Goal: Use online tool/utility

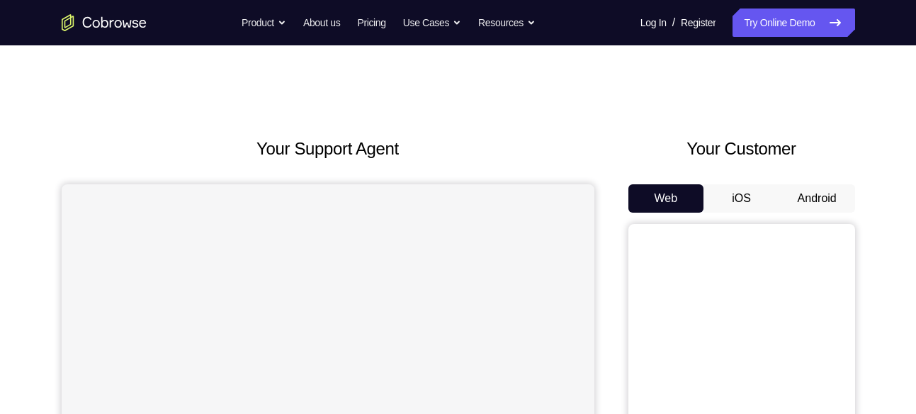
click at [797, 191] on button "Android" at bounding box center [817, 198] width 76 height 28
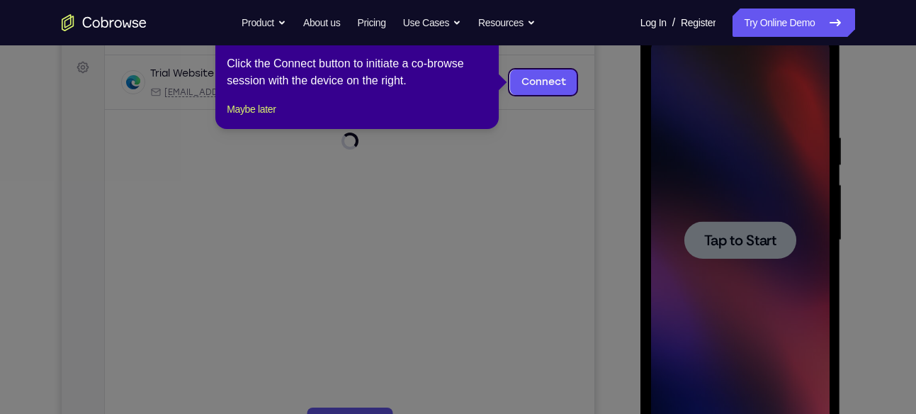
click at [736, 196] on icon at bounding box center [463, 207] width 927 height 414
click at [288, 118] on footer "Maybe later" at bounding box center [357, 109] width 261 height 17
click at [256, 118] on button "Maybe later" at bounding box center [251, 109] width 49 height 17
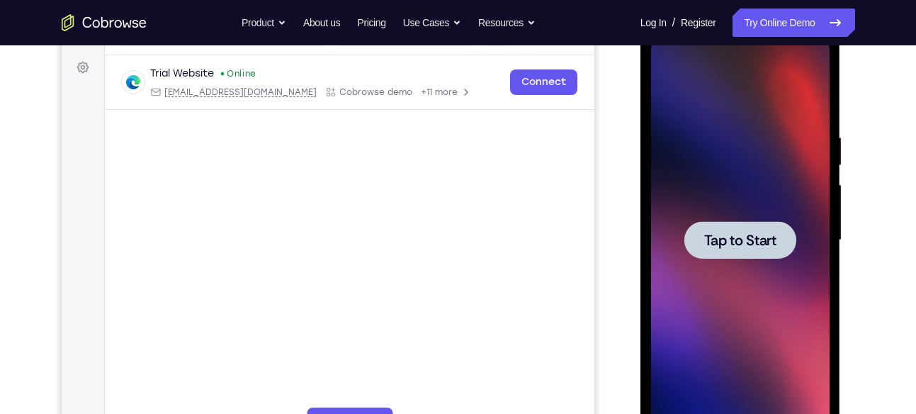
scroll to position [184, 0]
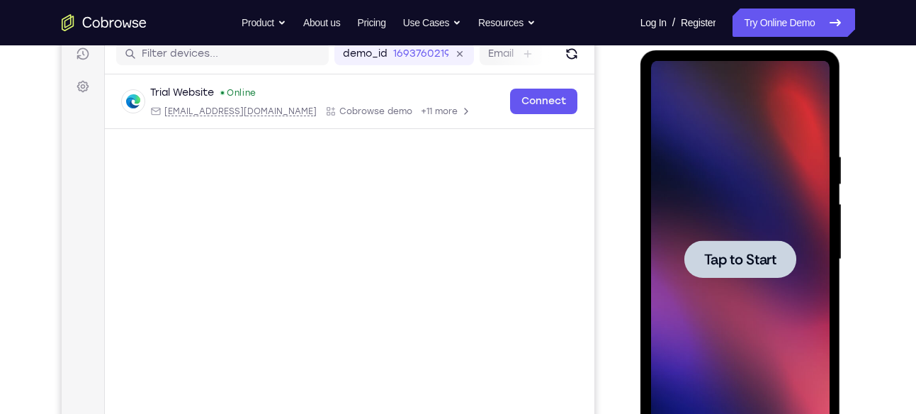
click at [762, 266] on span "Tap to Start" at bounding box center [740, 259] width 72 height 14
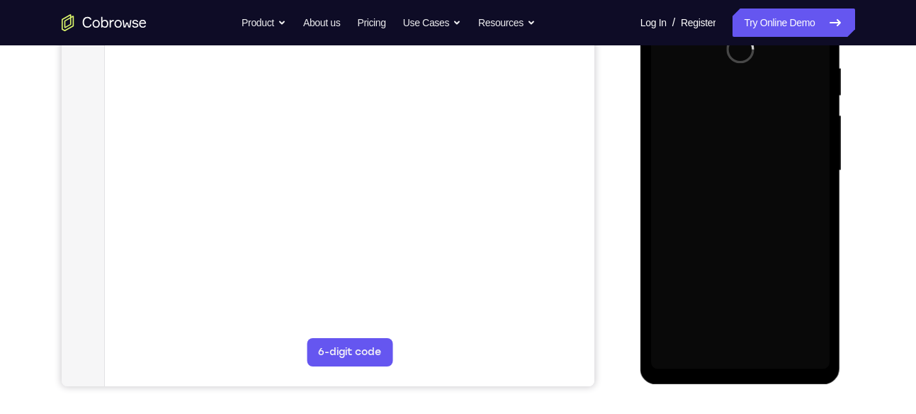
scroll to position [275, 0]
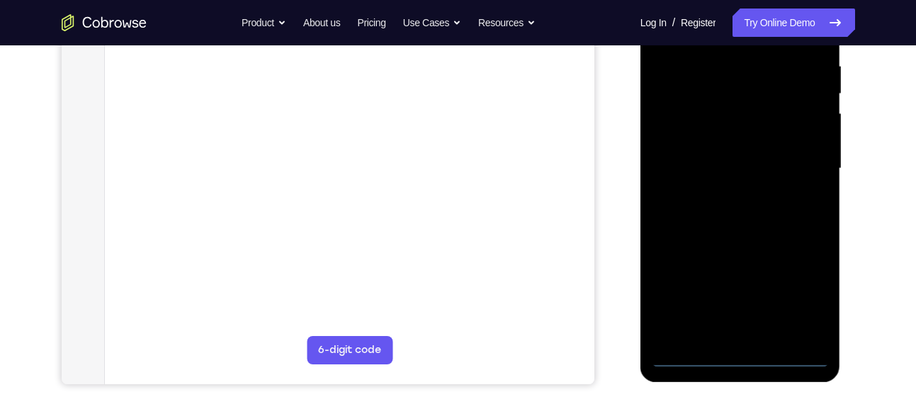
click at [735, 357] on div at bounding box center [740, 168] width 179 height 397
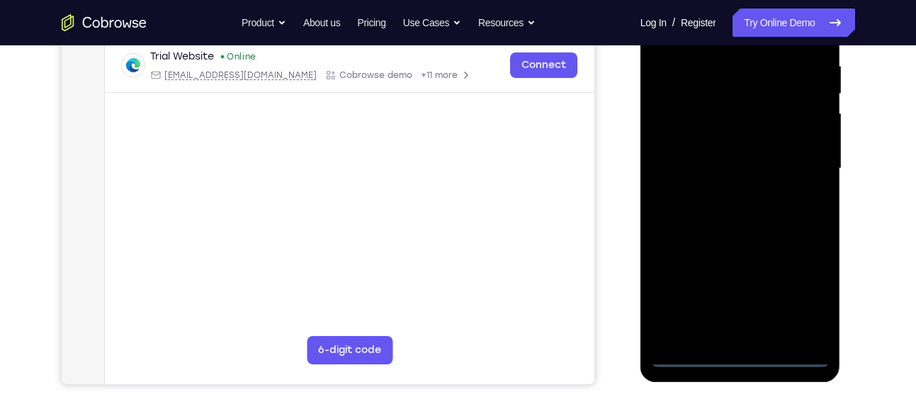
click at [806, 286] on div at bounding box center [740, 168] width 179 height 397
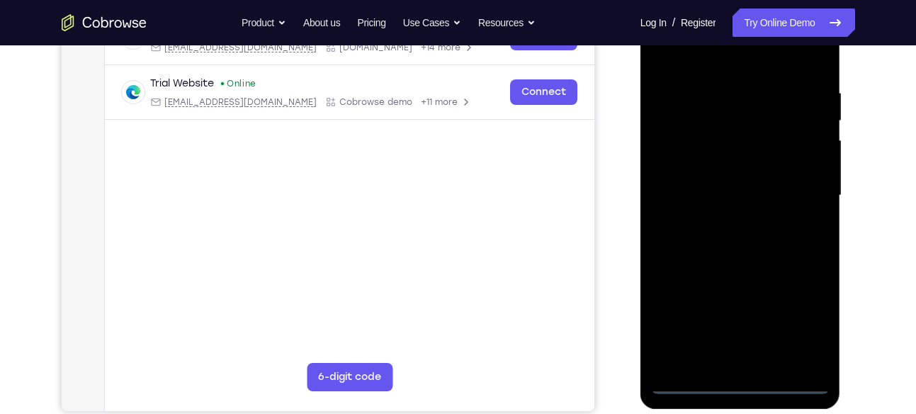
scroll to position [187, 0]
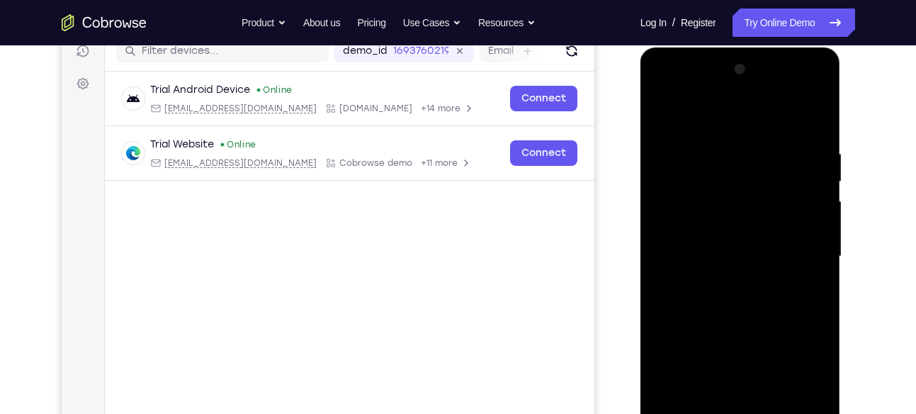
click at [709, 115] on div at bounding box center [740, 256] width 179 height 397
click at [806, 243] on div at bounding box center [740, 256] width 179 height 397
click at [726, 278] on div at bounding box center [740, 256] width 179 height 397
click at [731, 235] on div at bounding box center [740, 256] width 179 height 397
click at [711, 226] on div at bounding box center [740, 256] width 179 height 397
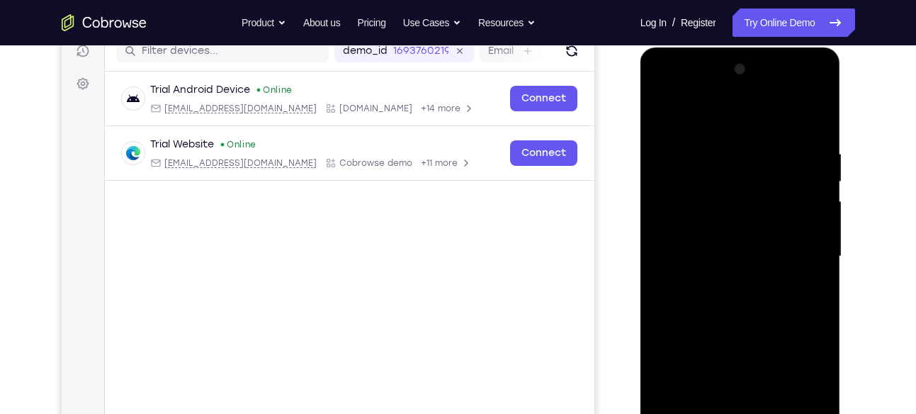
click at [738, 252] on div at bounding box center [740, 256] width 179 height 397
click at [701, 305] on div at bounding box center [740, 256] width 179 height 397
click at [701, 300] on div at bounding box center [740, 256] width 179 height 397
drag, startPoint x: 723, startPoint y: 116, endPoint x: 687, endPoint y: 28, distance: 94.7
click at [687, 47] on html "Online web based iOS Simulators and Android Emulators. Run iPhone, iPad, Mobile…" at bounding box center [742, 259] width 202 height 425
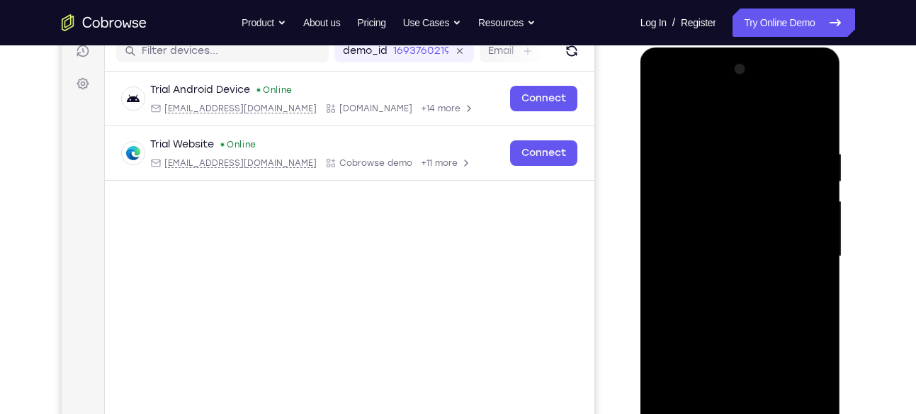
scroll to position [222, 0]
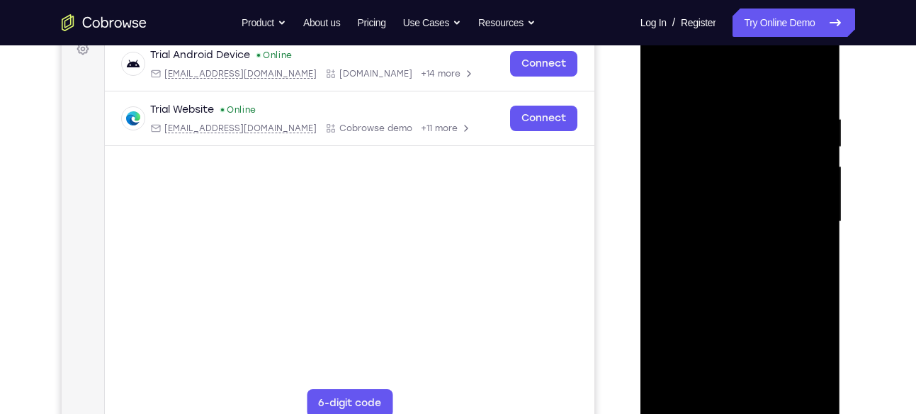
click at [677, 265] on div at bounding box center [740, 221] width 179 height 397
click at [727, 115] on div at bounding box center [740, 221] width 179 height 397
click at [823, 96] on div at bounding box center [740, 221] width 179 height 397
click at [716, 106] on div at bounding box center [740, 221] width 179 height 397
click at [808, 195] on div at bounding box center [740, 221] width 179 height 397
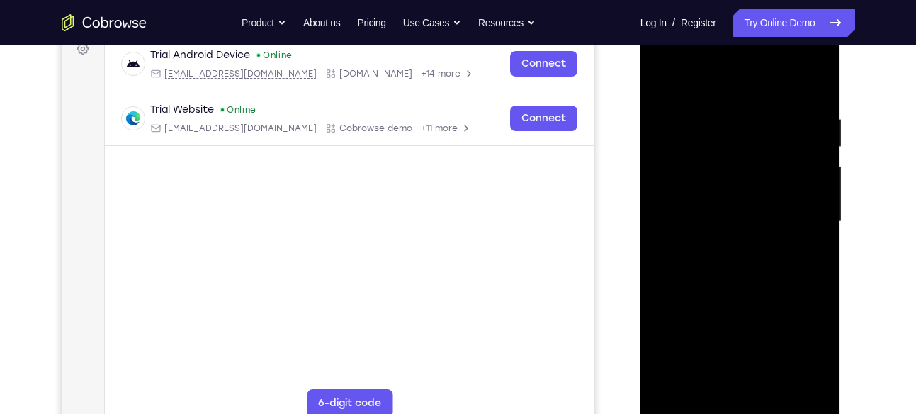
drag, startPoint x: 808, startPoint y: 195, endPoint x: 808, endPoint y: 128, distance: 67.3
click at [808, 128] on div at bounding box center [740, 221] width 179 height 397
click at [808, 88] on div at bounding box center [740, 221] width 179 height 397
click at [774, 387] on div at bounding box center [740, 221] width 179 height 397
click at [735, 295] on div at bounding box center [740, 221] width 179 height 397
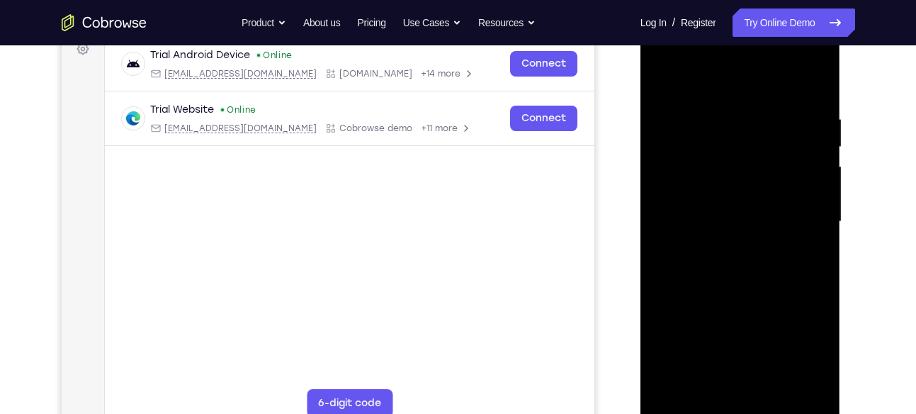
drag, startPoint x: 763, startPoint y: 322, endPoint x: 762, endPoint y: 263, distance: 59.5
click at [762, 263] on div at bounding box center [740, 221] width 179 height 397
click at [662, 74] on div at bounding box center [740, 221] width 179 height 397
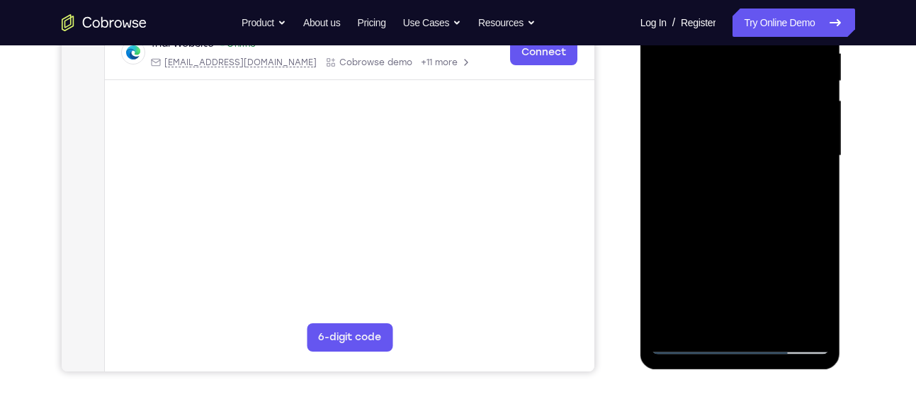
scroll to position [307, 0]
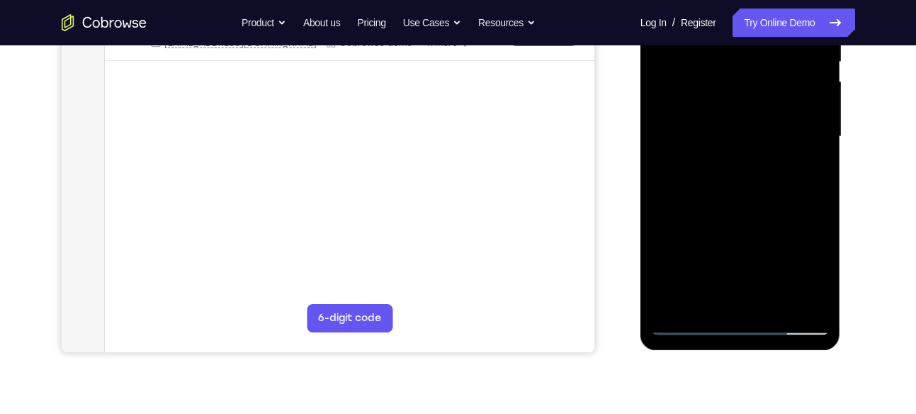
drag, startPoint x: 704, startPoint y: 261, endPoint x: 673, endPoint y: 130, distance: 134.0
click at [673, 130] on div at bounding box center [740, 136] width 179 height 397
drag, startPoint x: 696, startPoint y: 196, endPoint x: 680, endPoint y: 106, distance: 91.3
click at [680, 106] on div at bounding box center [740, 136] width 179 height 397
drag, startPoint x: 689, startPoint y: 220, endPoint x: 675, endPoint y: 121, distance: 99.6
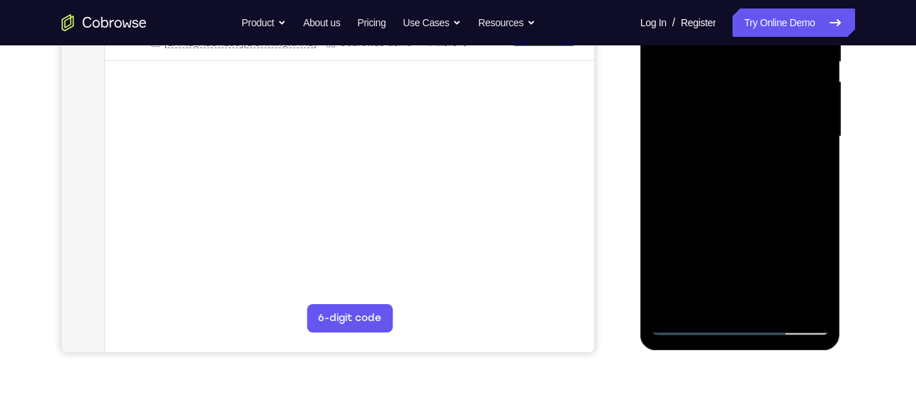
click at [676, 123] on div at bounding box center [740, 136] width 179 height 397
drag, startPoint x: 711, startPoint y: 225, endPoint x: 718, endPoint y: 76, distance: 149.7
click at [718, 76] on div at bounding box center [740, 136] width 179 height 397
drag, startPoint x: 684, startPoint y: 231, endPoint x: 692, endPoint y: 115, distance: 115.8
click at [692, 115] on div at bounding box center [740, 136] width 179 height 397
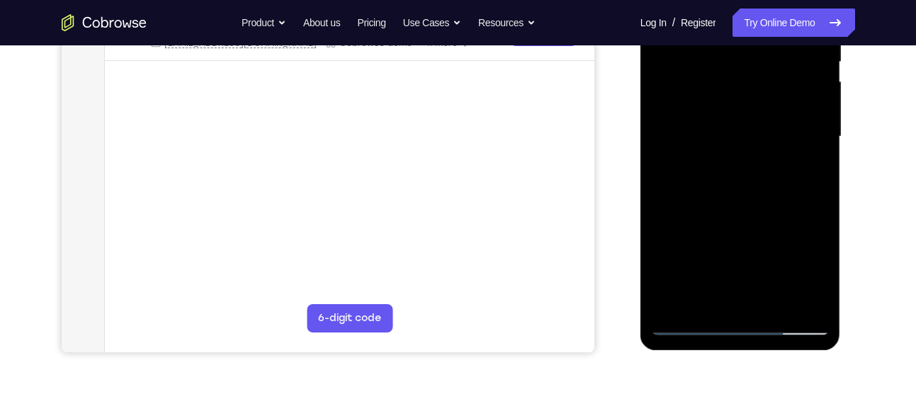
click at [806, 154] on div at bounding box center [740, 136] width 179 height 397
click at [818, 154] on div at bounding box center [740, 136] width 179 height 397
drag, startPoint x: 761, startPoint y: 231, endPoint x: 767, endPoint y: 77, distance: 154.6
click at [767, 77] on div at bounding box center [740, 136] width 179 height 397
drag, startPoint x: 719, startPoint y: 211, endPoint x: 718, endPoint y: 156, distance: 55.3
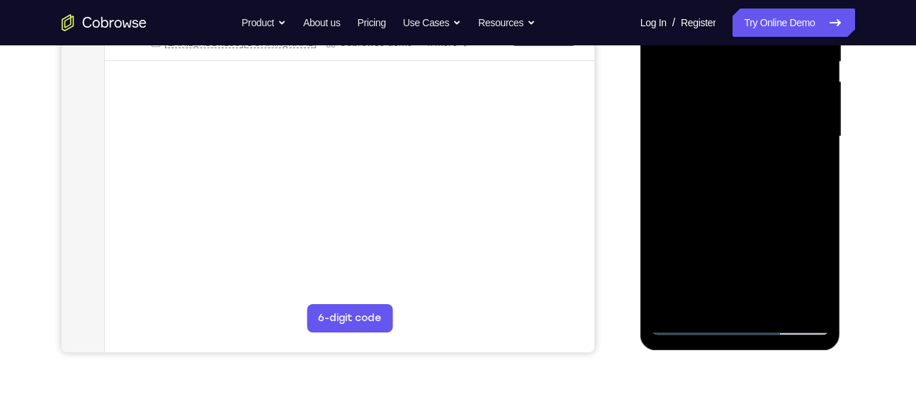
click at [718, 156] on div at bounding box center [740, 136] width 179 height 397
click at [817, 161] on div at bounding box center [740, 136] width 179 height 397
drag, startPoint x: 771, startPoint y: 198, endPoint x: 775, endPoint y: 71, distance: 127.6
click at [775, 71] on div at bounding box center [740, 136] width 179 height 397
drag, startPoint x: 753, startPoint y: 187, endPoint x: 748, endPoint y: -22, distance: 209.1
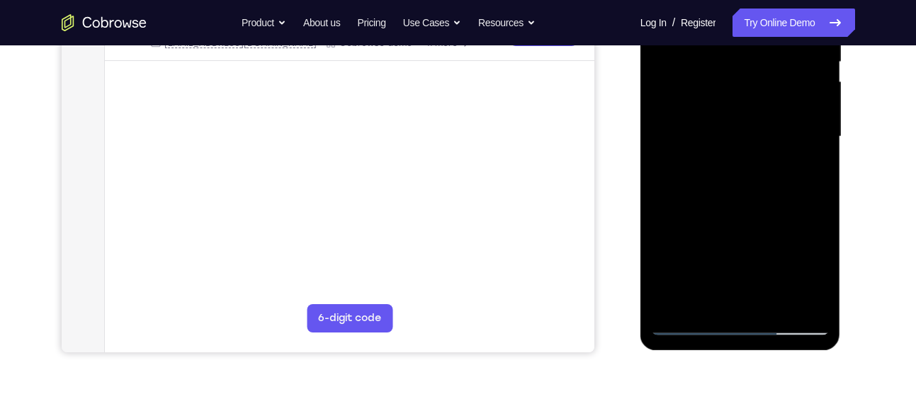
click at [748, 0] on div at bounding box center [740, 136] width 179 height 397
drag, startPoint x: 716, startPoint y: 171, endPoint x: 729, endPoint y: 280, distance: 109.2
click at [729, 280] on div at bounding box center [740, 136] width 179 height 397
